Goal: Check status

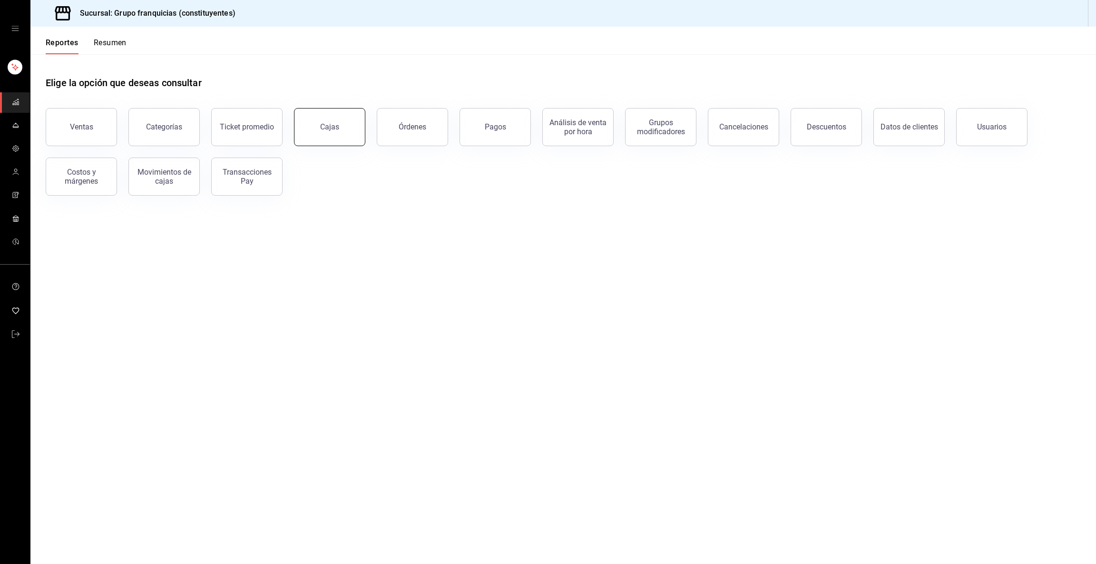
click at [318, 132] on button "Cajas" at bounding box center [329, 127] width 71 height 38
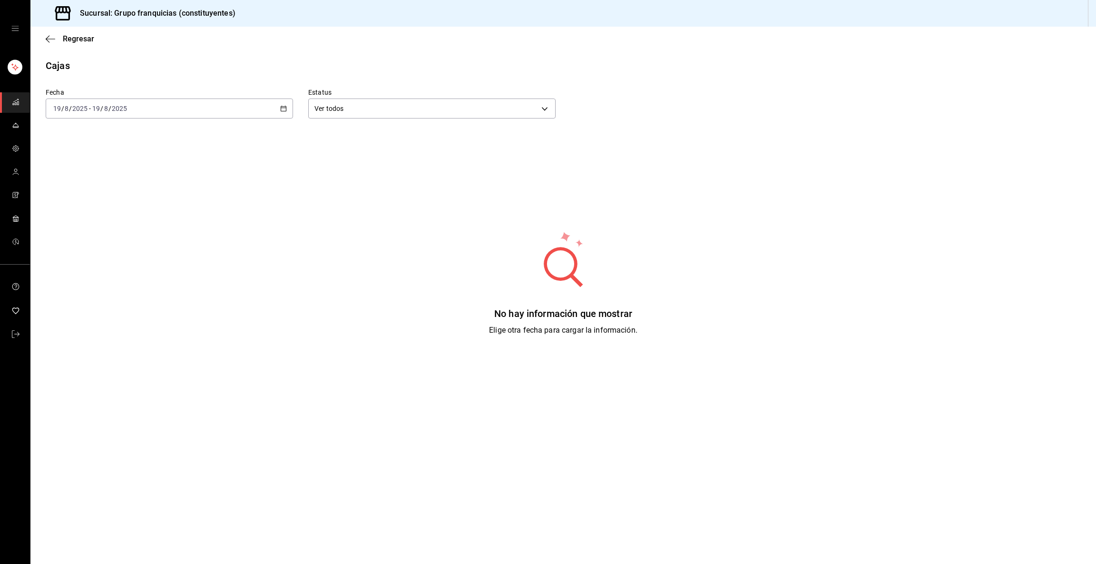
click at [195, 109] on div "[DATE] [DATE] - [DATE] [DATE]" at bounding box center [169, 108] width 247 height 20
click at [98, 151] on li "Ayer" at bounding box center [90, 158] width 89 height 21
